Goal: Find specific page/section: Find specific page/section

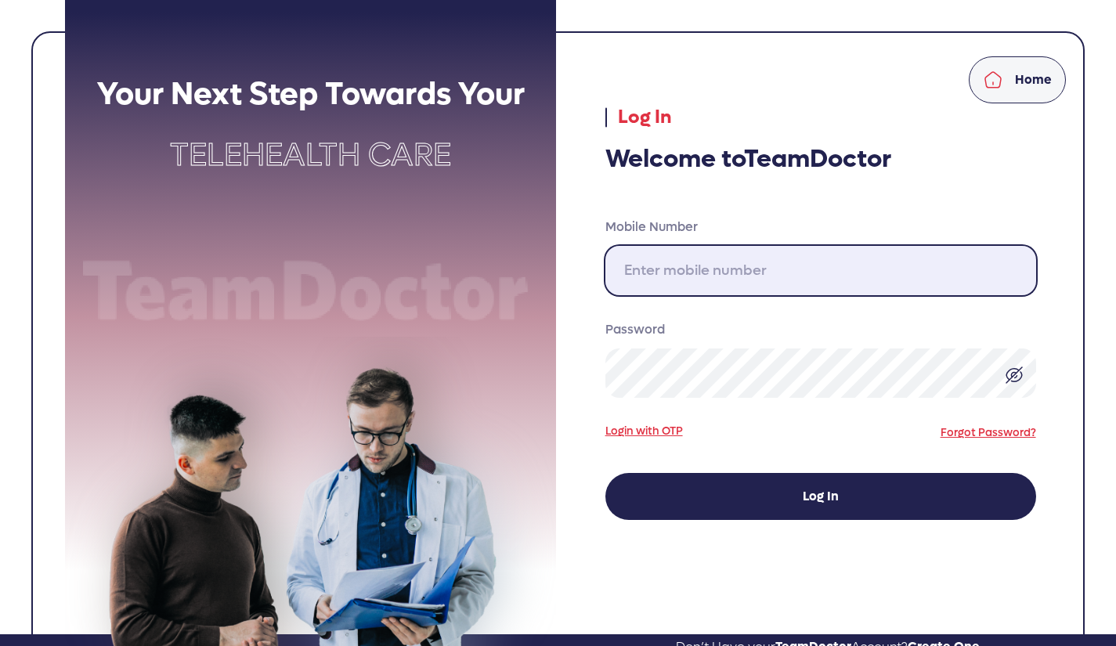
type input "[PHONE_NUMBER]"
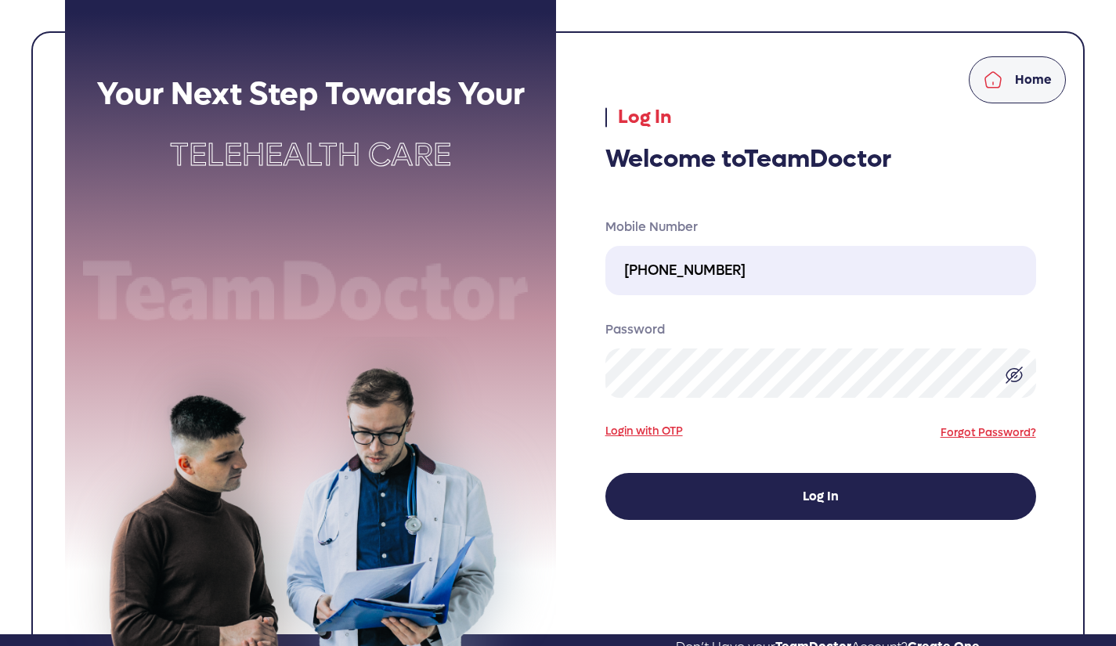
click at [802, 496] on button "Log In" at bounding box center [820, 496] width 431 height 47
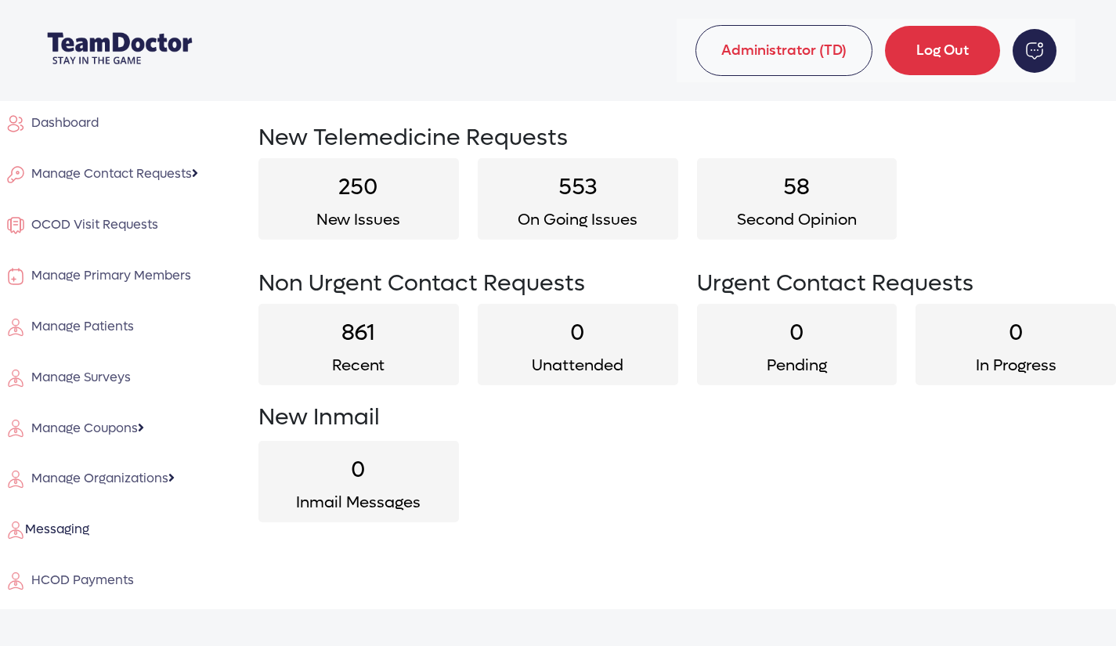
click at [88, 579] on span "HCOD Payments" at bounding box center [79, 580] width 109 height 16
